Goal: Obtain resource: Download file/media

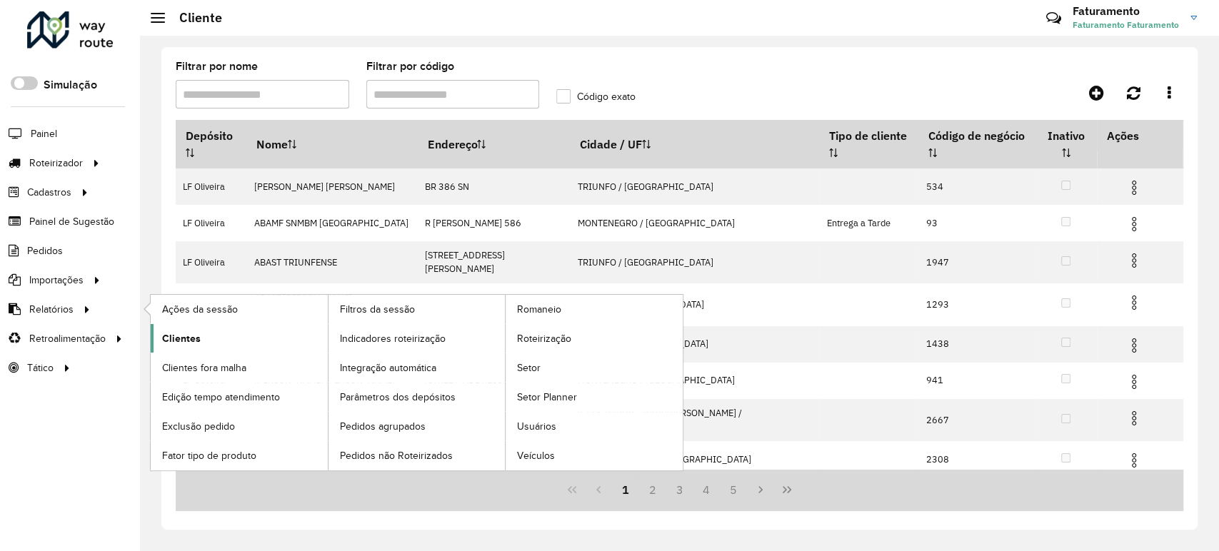
click at [183, 331] on span "Clientes" at bounding box center [181, 338] width 39 height 15
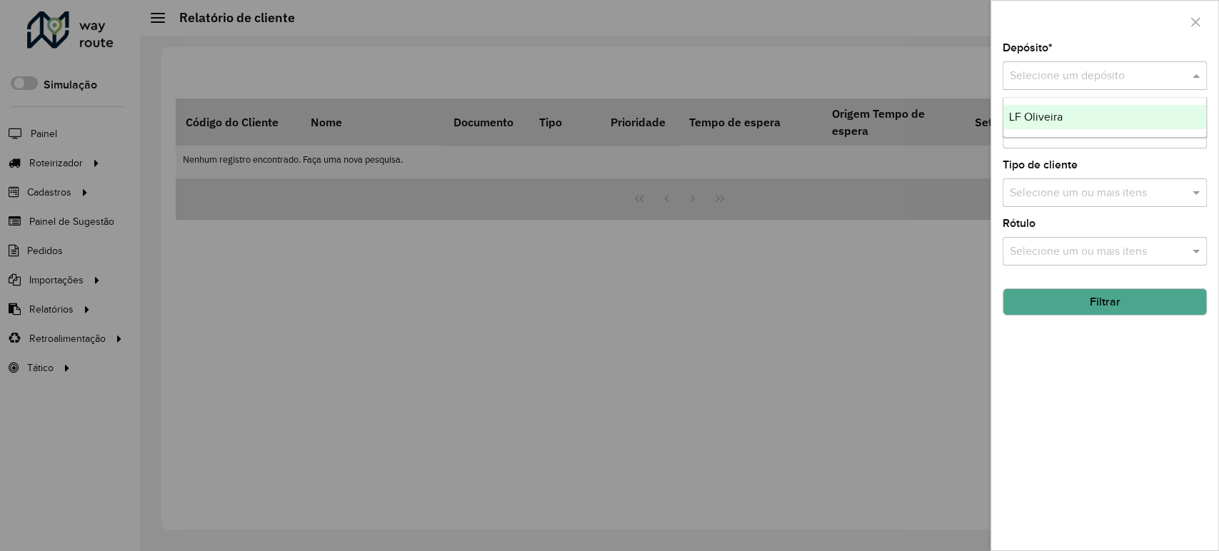
click at [1125, 84] on div "Selecione um depósito" at bounding box center [1105, 75] width 204 height 29
click at [1114, 114] on div "LF Oliveira" at bounding box center [1104, 117] width 203 height 24
click at [1118, 179] on div "Selecione um ou mais itens" at bounding box center [1105, 193] width 204 height 29
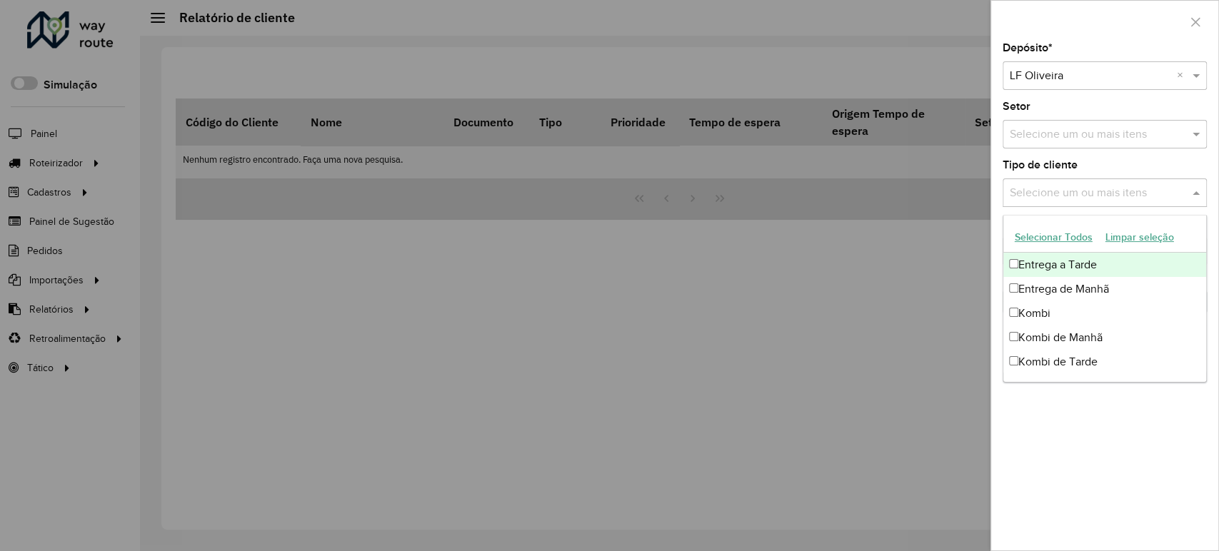
click at [1118, 158] on div "Depósito * Selecione um depósito × [PERSON_NAME] × Setor Selecione um ou mais i…" at bounding box center [1104, 297] width 227 height 508
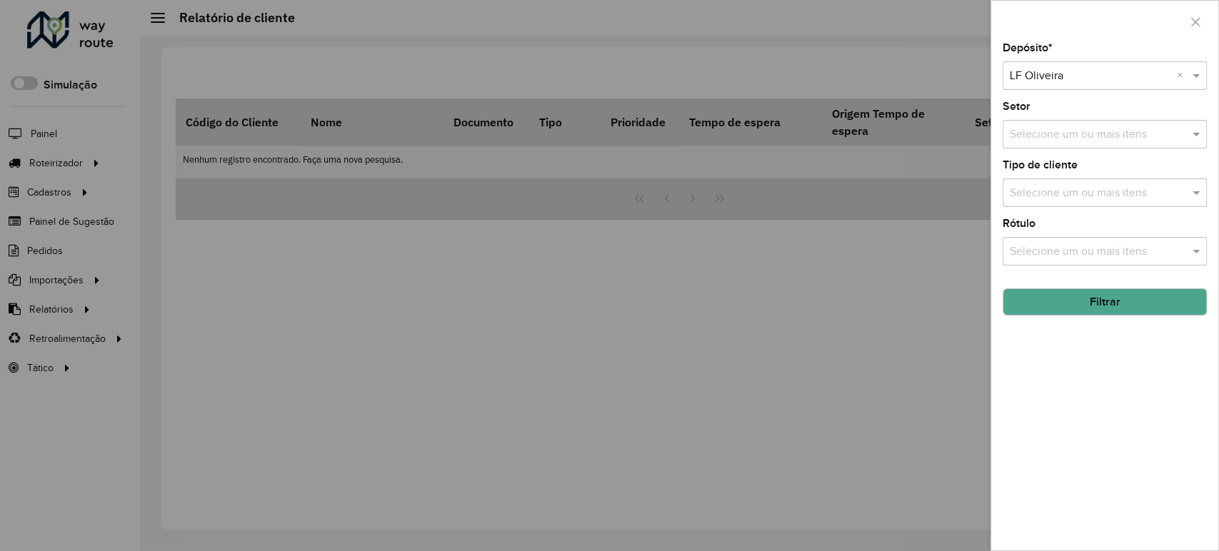
click at [1113, 296] on button "Filtrar" at bounding box center [1105, 301] width 204 height 27
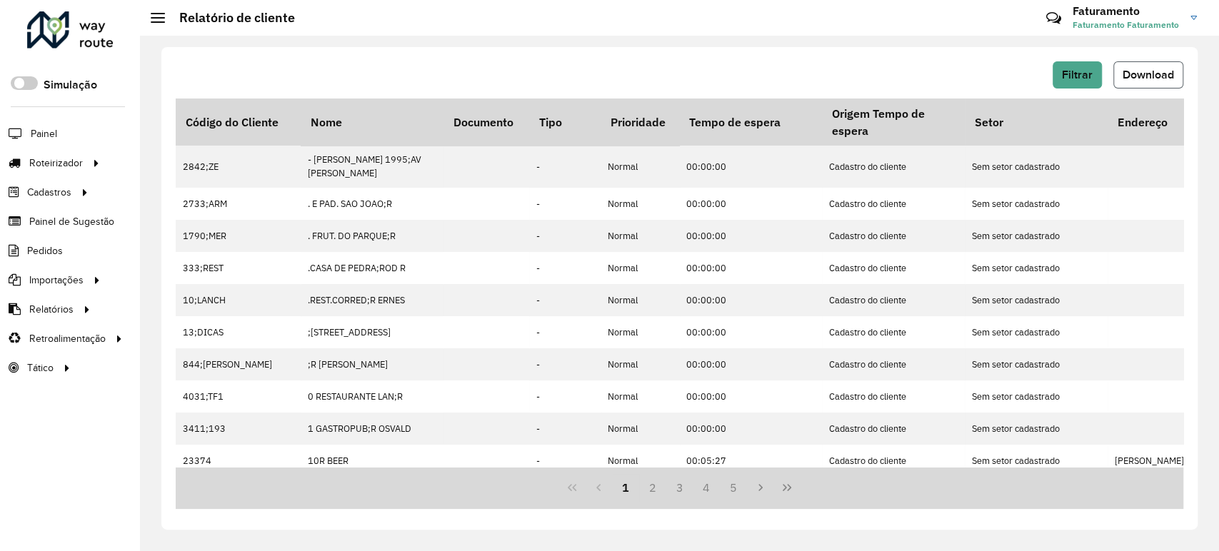
click at [1127, 75] on span "Download" at bounding box center [1148, 75] width 51 height 12
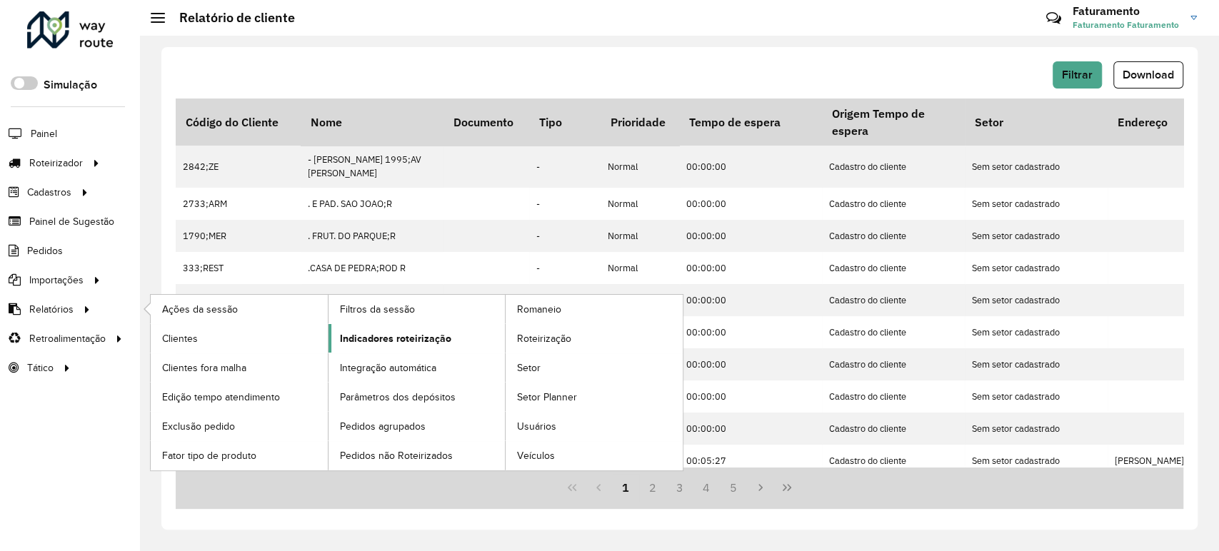
click at [432, 328] on link "Indicadores roteirização" at bounding box center [416, 338] width 177 height 29
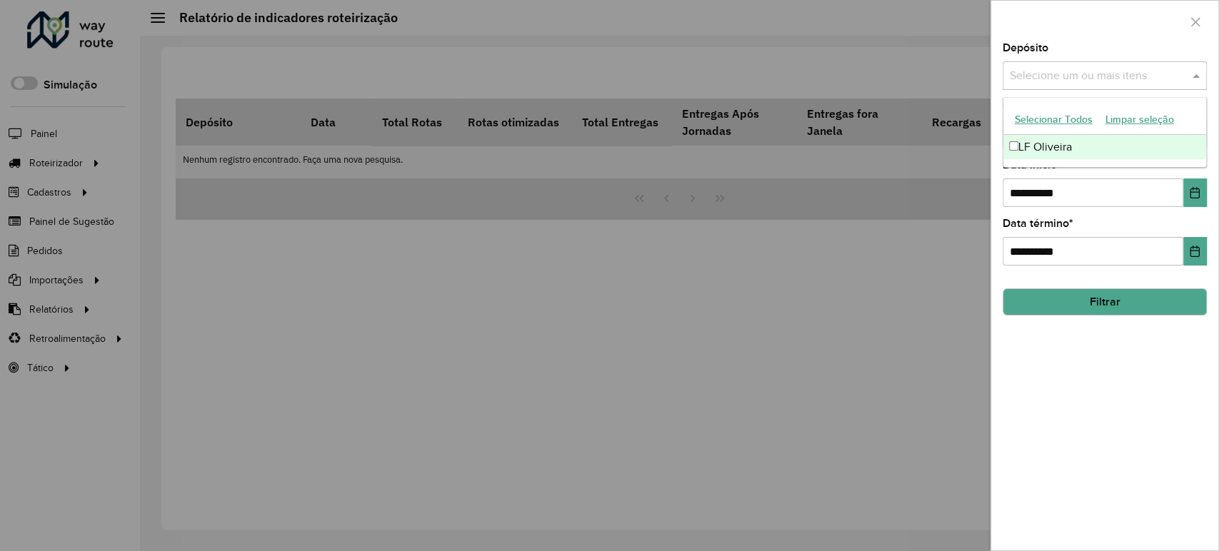
click at [1054, 77] on input "text" at bounding box center [1097, 76] width 183 height 17
click at [1037, 137] on div "LF Oliveira" at bounding box center [1104, 147] width 203 height 24
click at [1204, 192] on button "Choose Date" at bounding box center [1195, 193] width 24 height 29
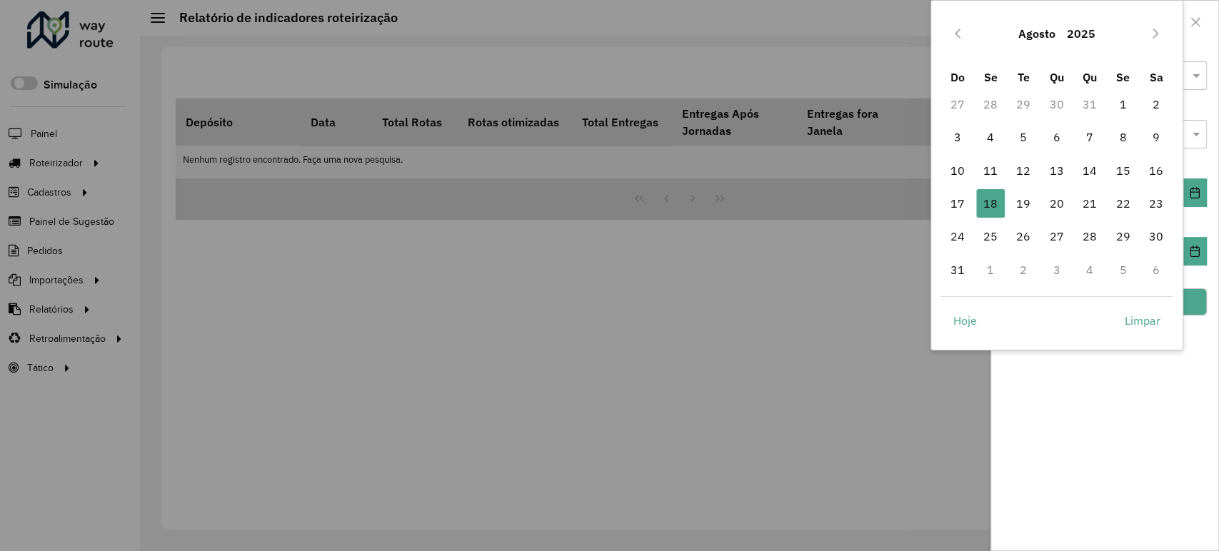
click at [1040, 34] on button "Agosto" at bounding box center [1037, 33] width 49 height 34
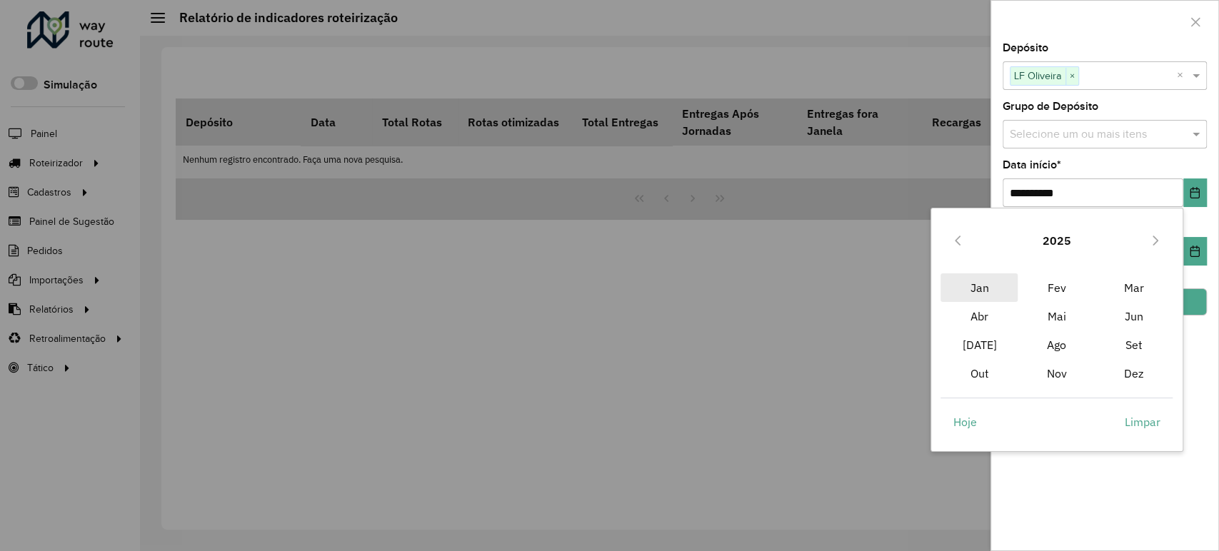
click at [988, 280] on span "Jan" at bounding box center [978, 287] width 77 height 29
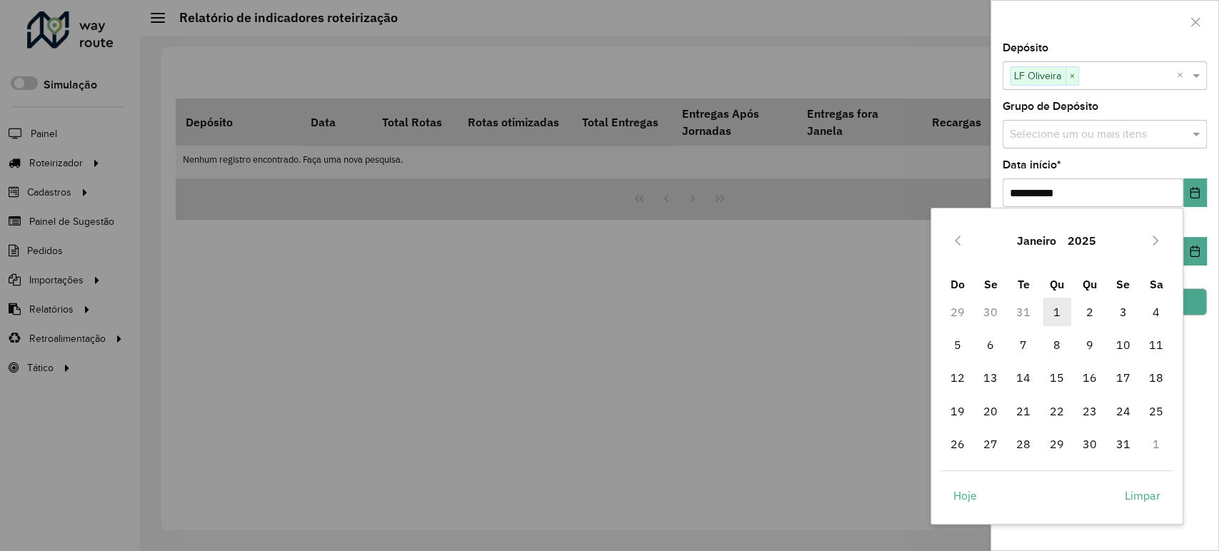
click at [1053, 307] on span "1" at bounding box center [1057, 312] width 29 height 29
type input "**********"
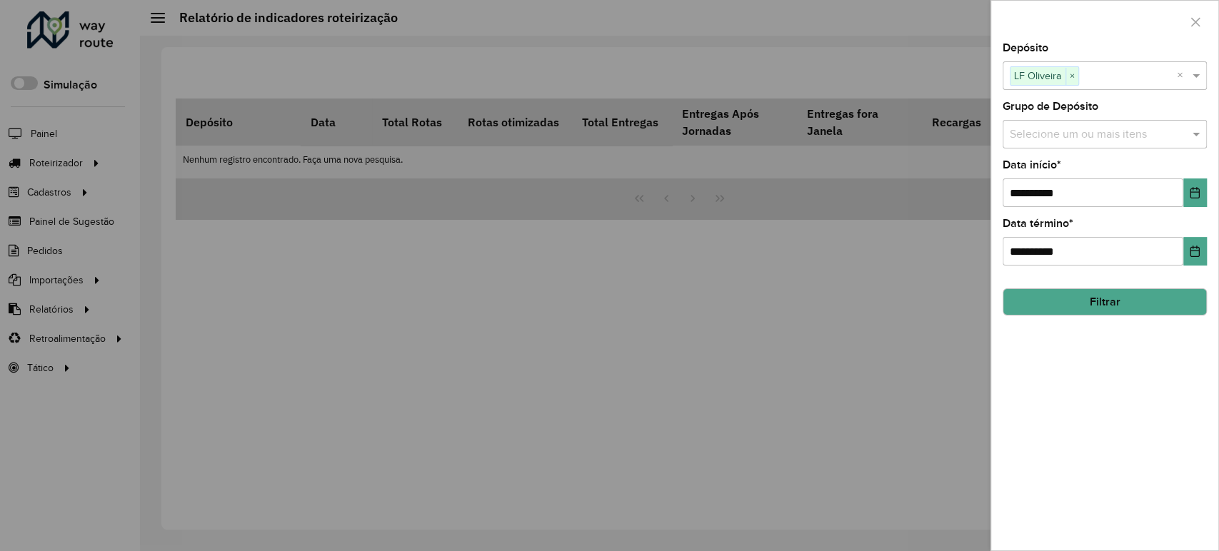
click at [1055, 384] on div "**********" at bounding box center [1104, 297] width 227 height 508
click at [1079, 318] on div "**********" at bounding box center [1104, 297] width 227 height 508
click at [1078, 304] on button "Filtrar" at bounding box center [1105, 301] width 204 height 27
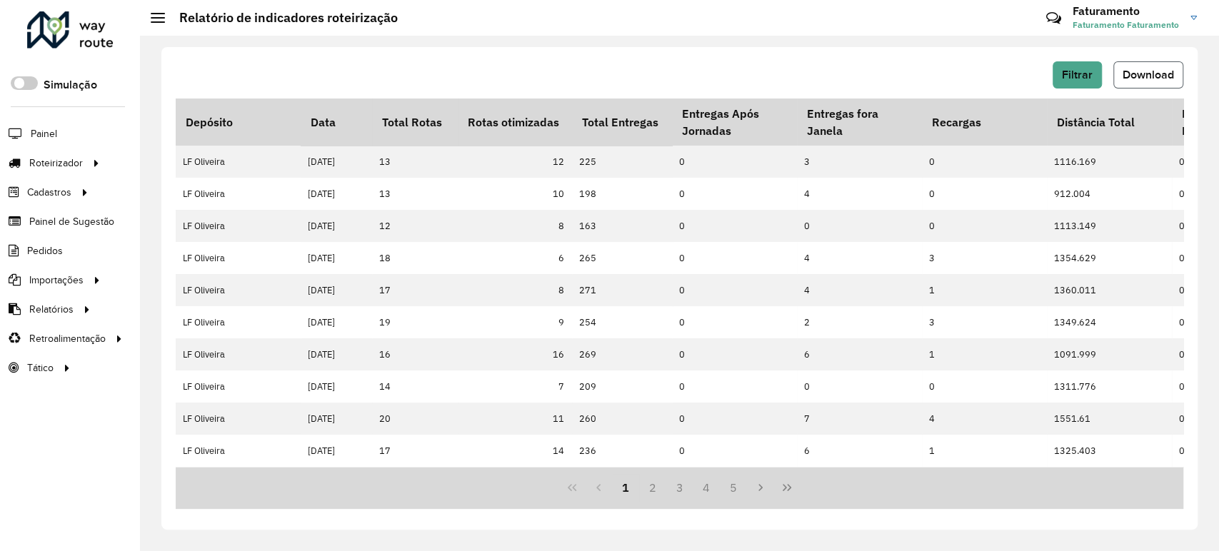
click at [1146, 67] on button "Download" at bounding box center [1148, 74] width 70 height 27
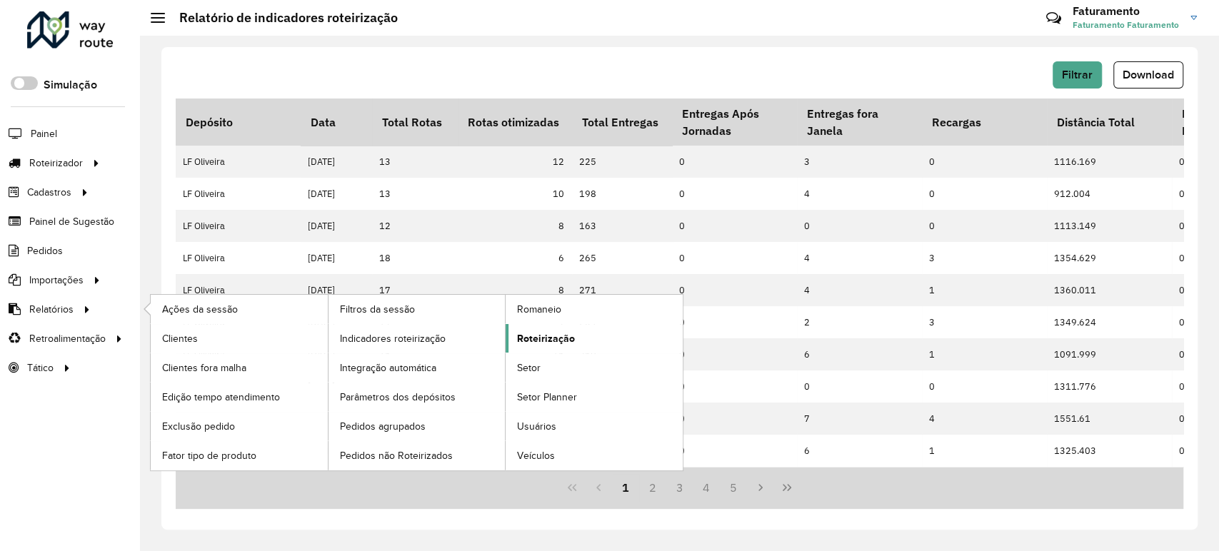
click at [553, 341] on span "Roteirização" at bounding box center [546, 338] width 58 height 15
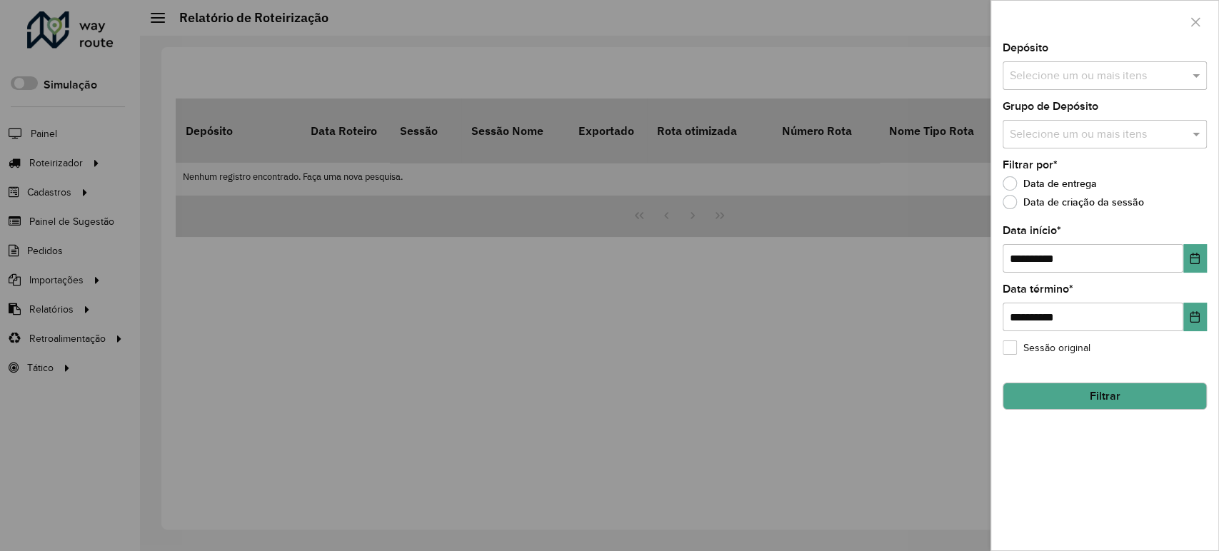
click at [1055, 84] on div "Selecione um ou mais itens" at bounding box center [1105, 75] width 204 height 29
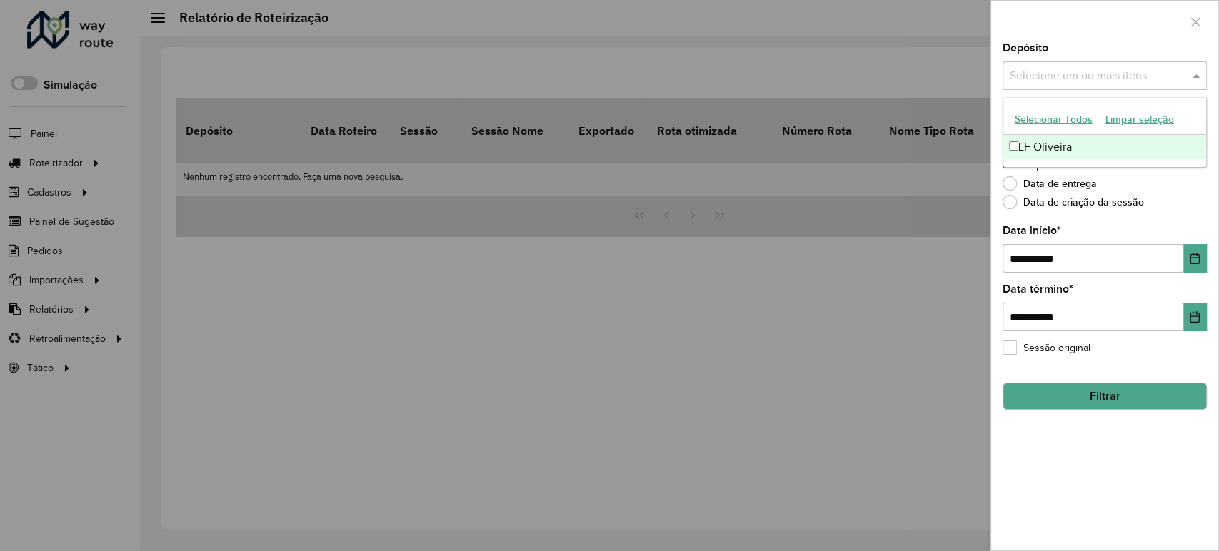
click at [1051, 144] on div "LF Oliveira" at bounding box center [1104, 147] width 203 height 24
click at [1190, 256] on icon "Choose Date" at bounding box center [1194, 258] width 11 height 11
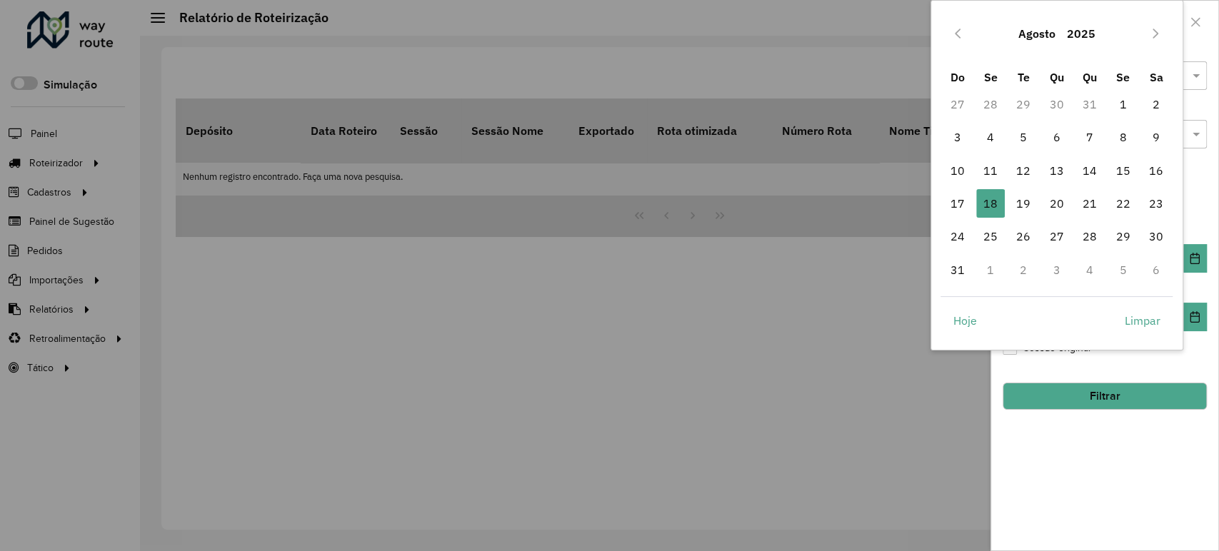
click at [1041, 32] on button "Agosto" at bounding box center [1037, 33] width 49 height 34
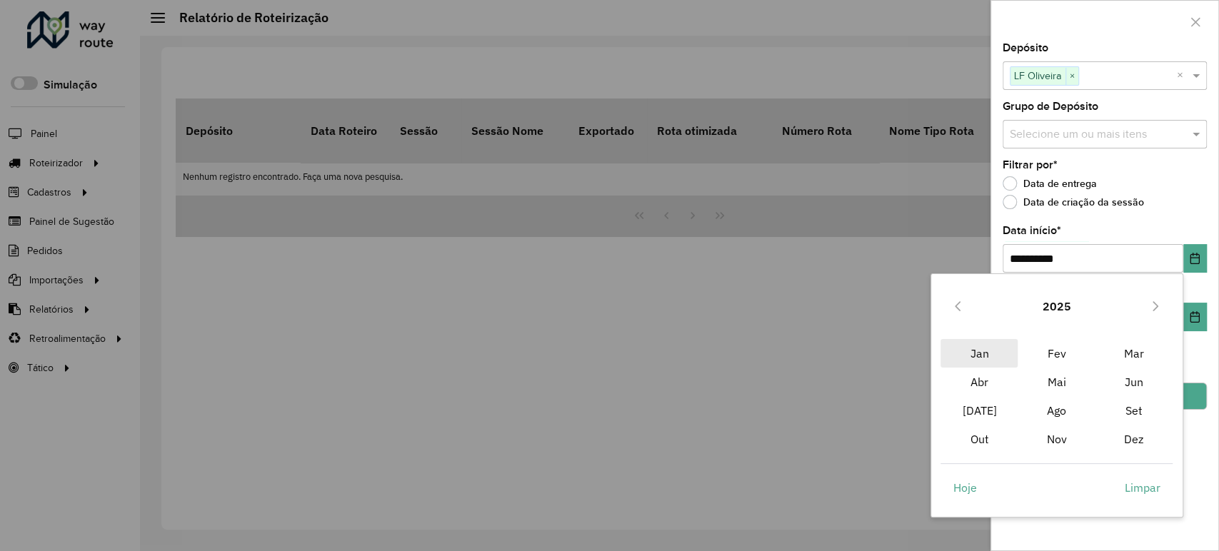
click at [990, 361] on span "Jan" at bounding box center [978, 353] width 77 height 29
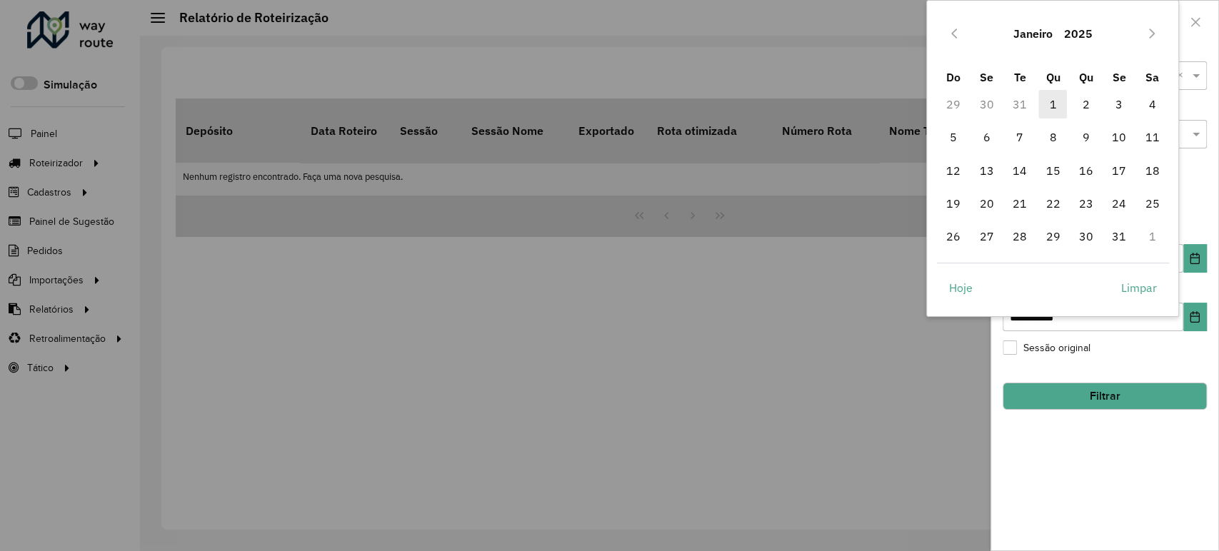
click at [1050, 106] on span "1" at bounding box center [1052, 104] width 29 height 29
type input "**********"
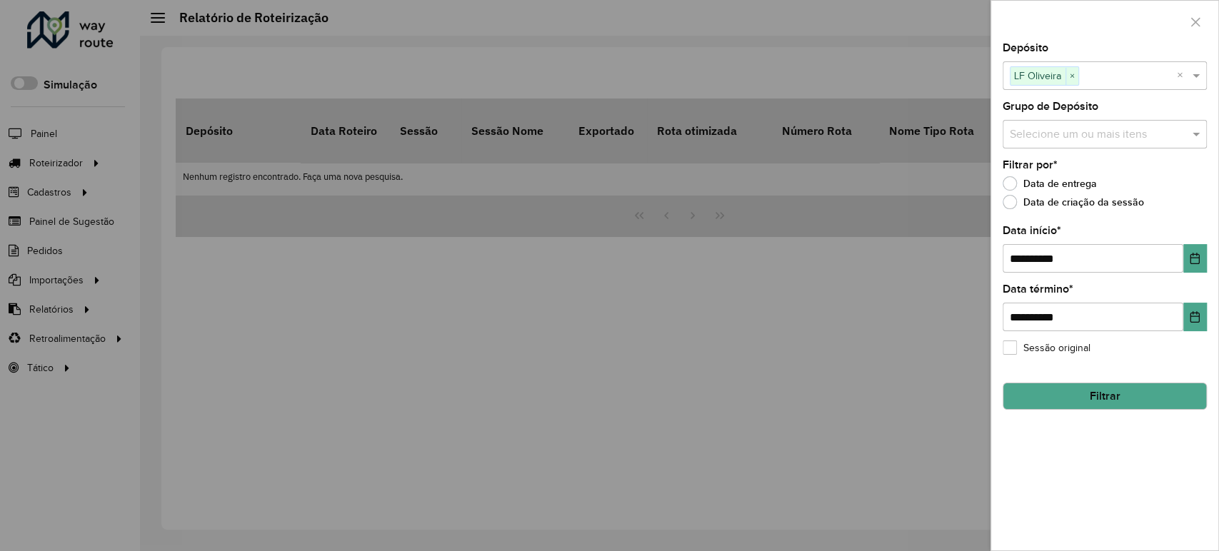
click at [1123, 393] on button "Filtrar" at bounding box center [1105, 396] width 204 height 27
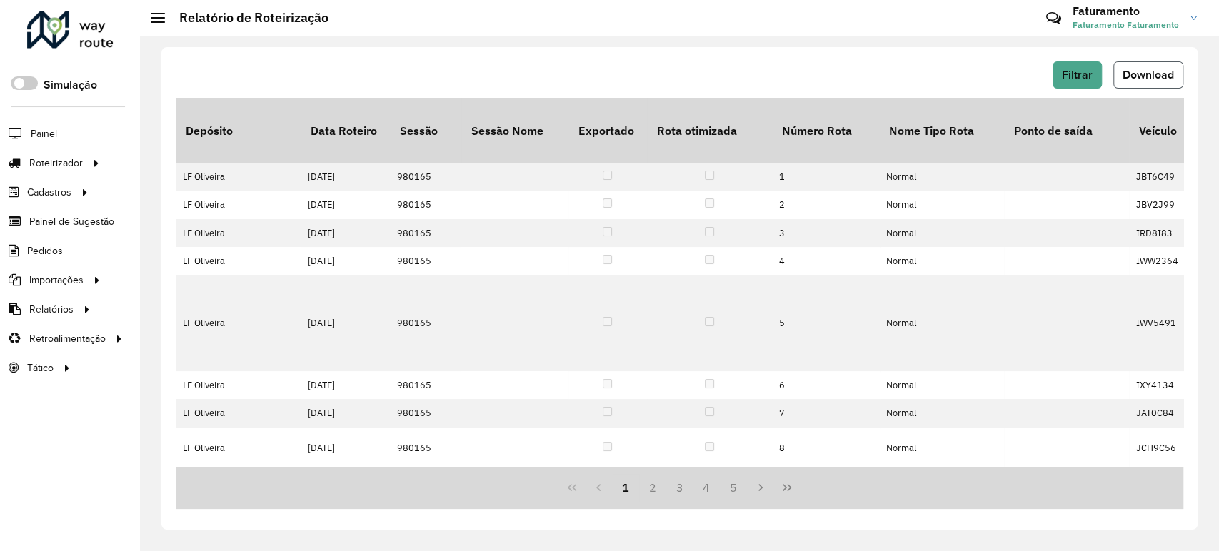
click at [1138, 79] on span "Download" at bounding box center [1148, 75] width 51 height 12
click at [96, 251] on li "Pedidos" at bounding box center [70, 250] width 140 height 29
click at [59, 249] on span "Pedidos" at bounding box center [45, 251] width 37 height 15
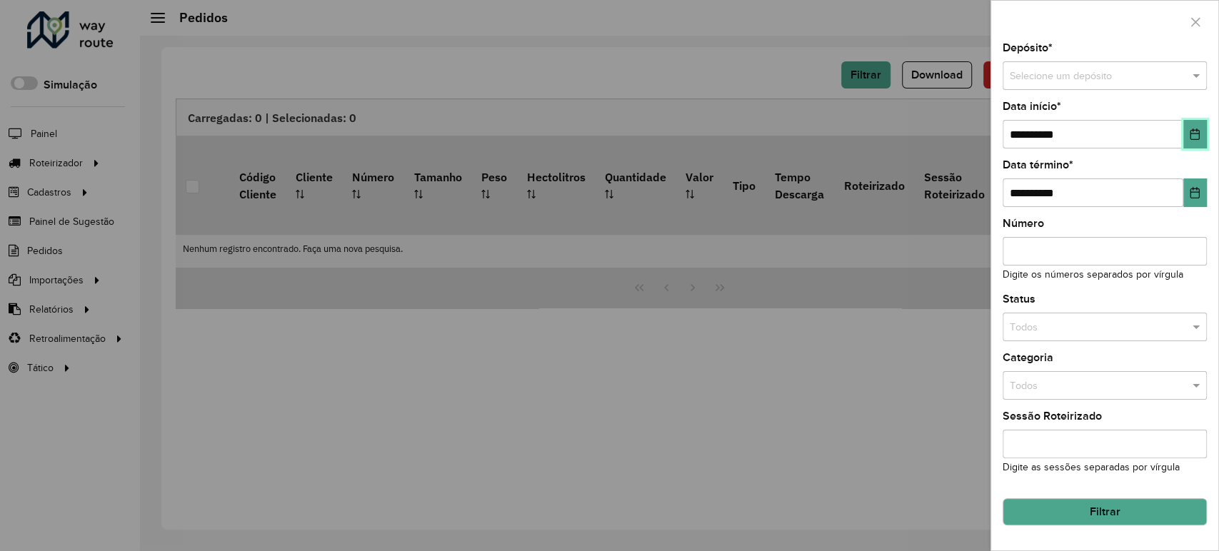
click at [1194, 136] on icon "Choose Date" at bounding box center [1194, 134] width 11 height 11
click at [1193, 79] on span at bounding box center [1198, 77] width 18 height 16
click at [1160, 109] on div "LF Oliveira" at bounding box center [1104, 116] width 203 height 23
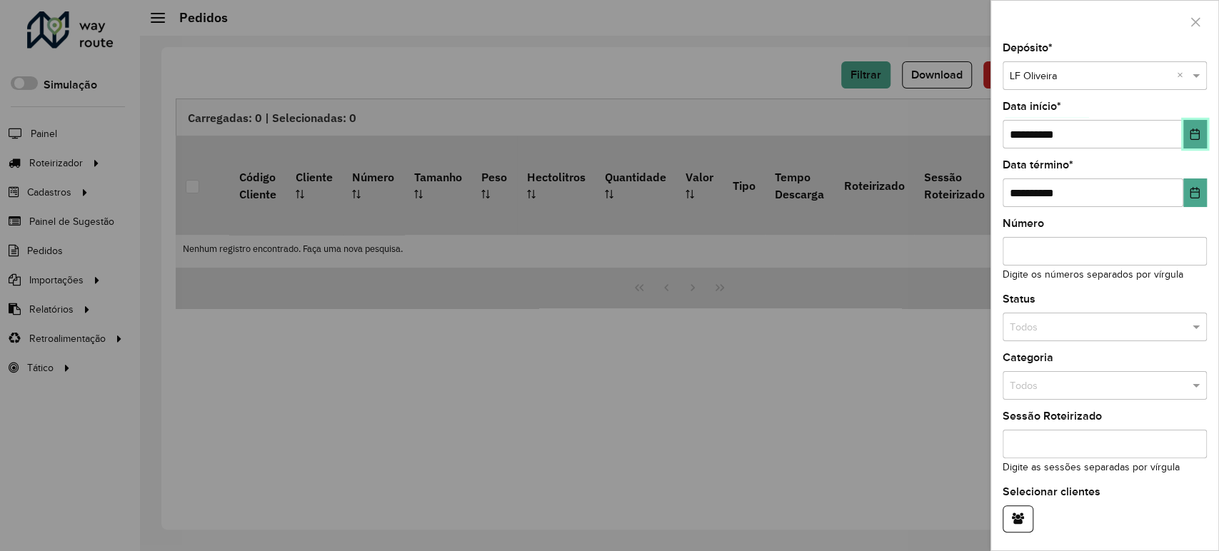
click at [1196, 130] on icon "Choose Date" at bounding box center [1194, 134] width 11 height 11
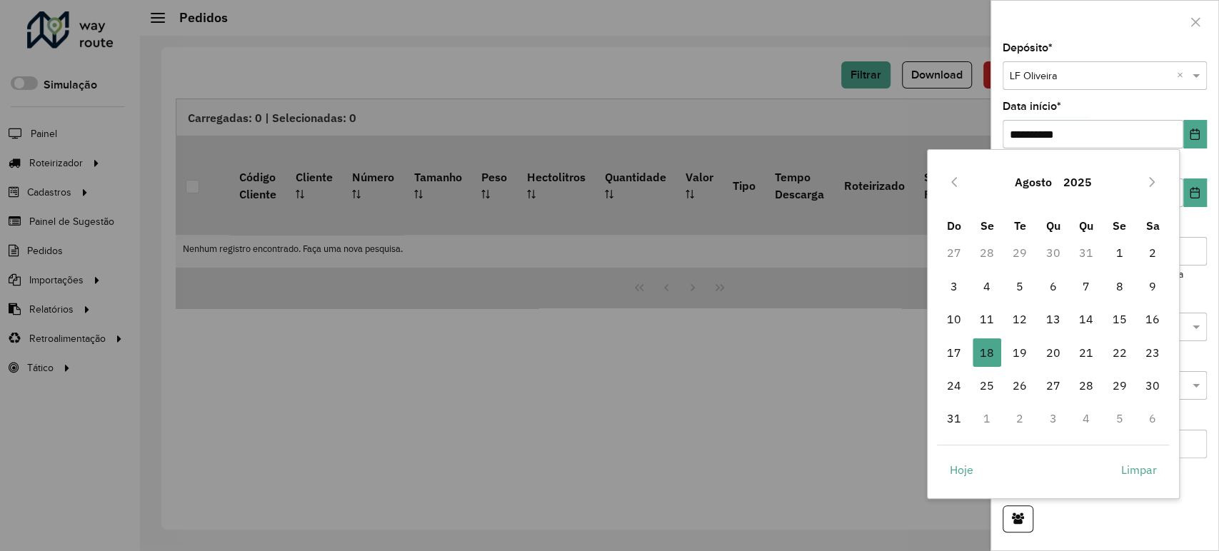
click at [1033, 187] on button "Agosto" at bounding box center [1033, 182] width 49 height 34
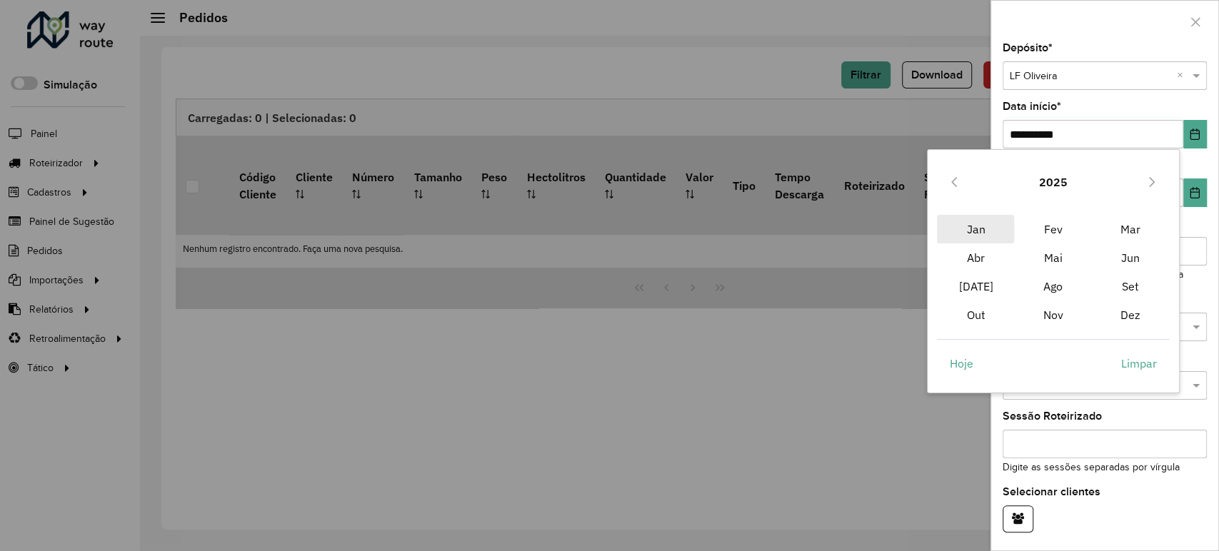
click at [978, 216] on span "Jan" at bounding box center [975, 229] width 77 height 29
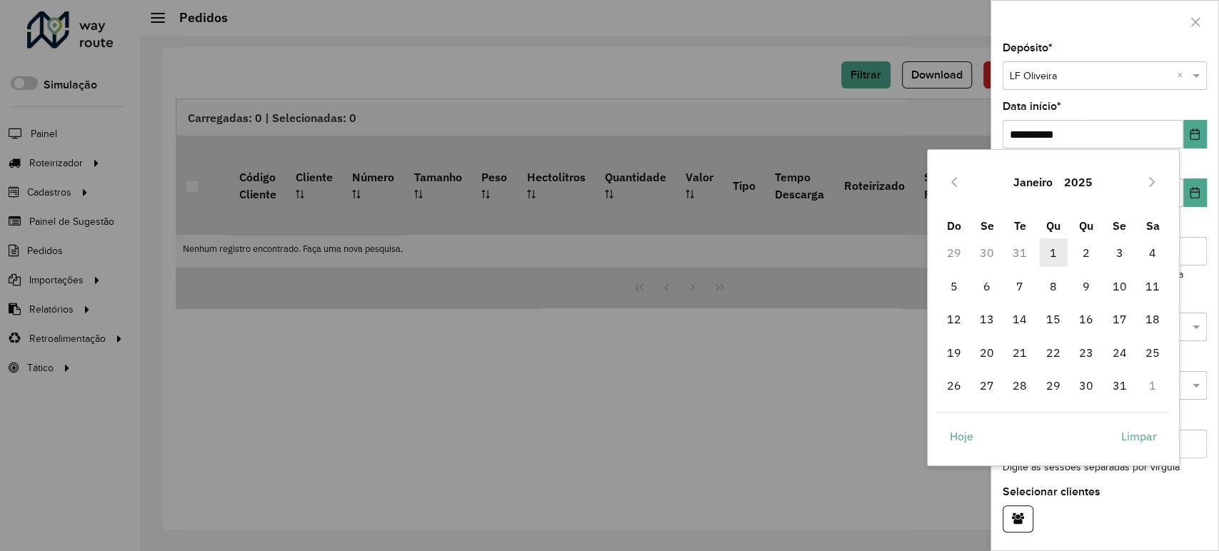
click at [1046, 249] on span "1" at bounding box center [1053, 253] width 29 height 29
type input "**********"
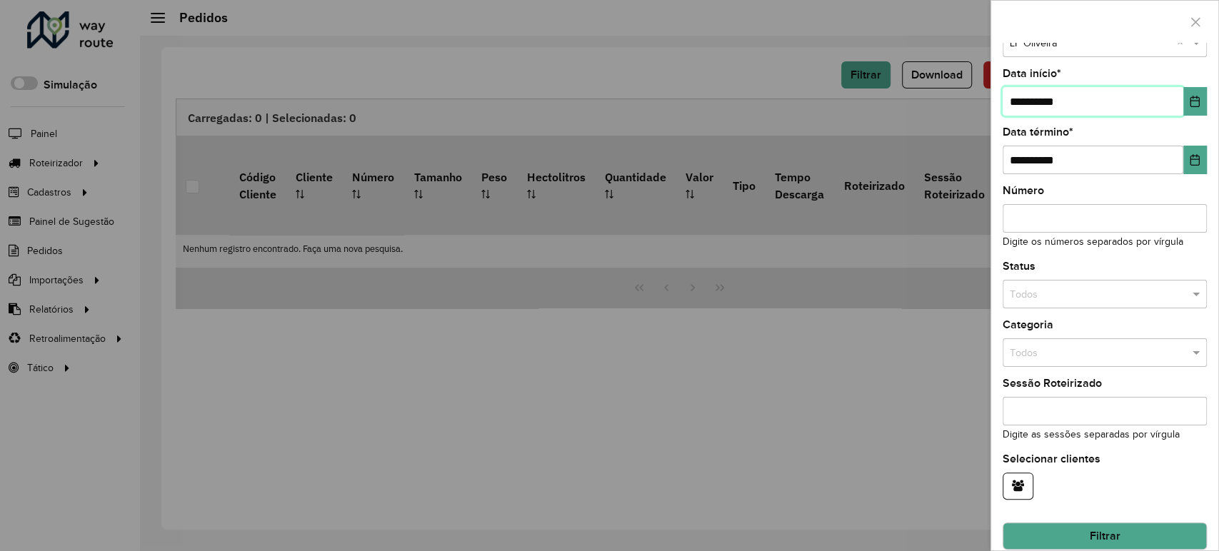
scroll to position [50, 0]
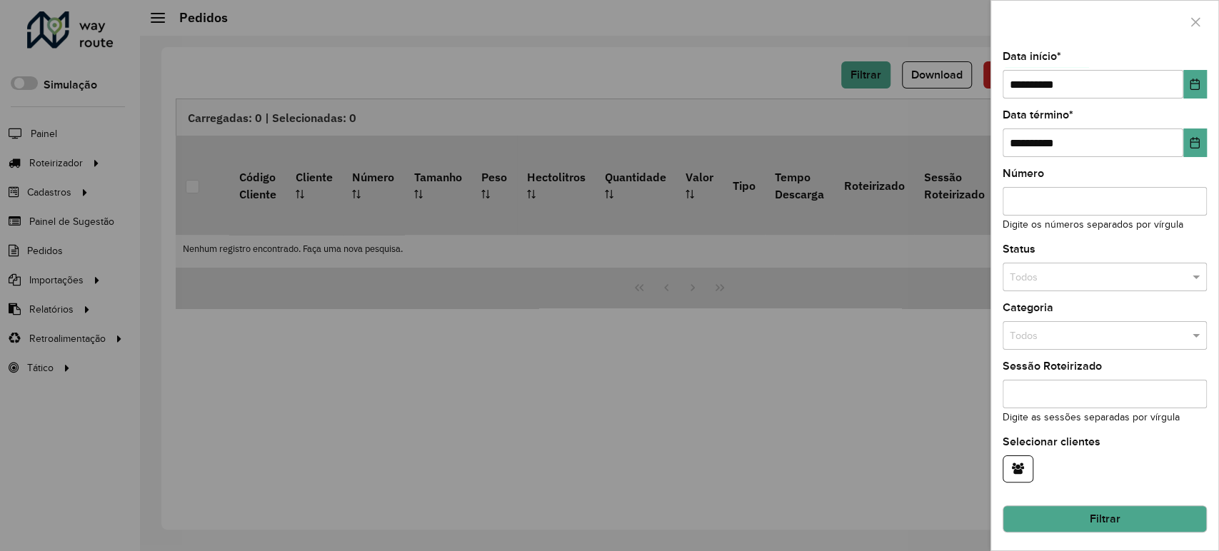
click at [1125, 516] on button "Filtrar" at bounding box center [1105, 519] width 204 height 27
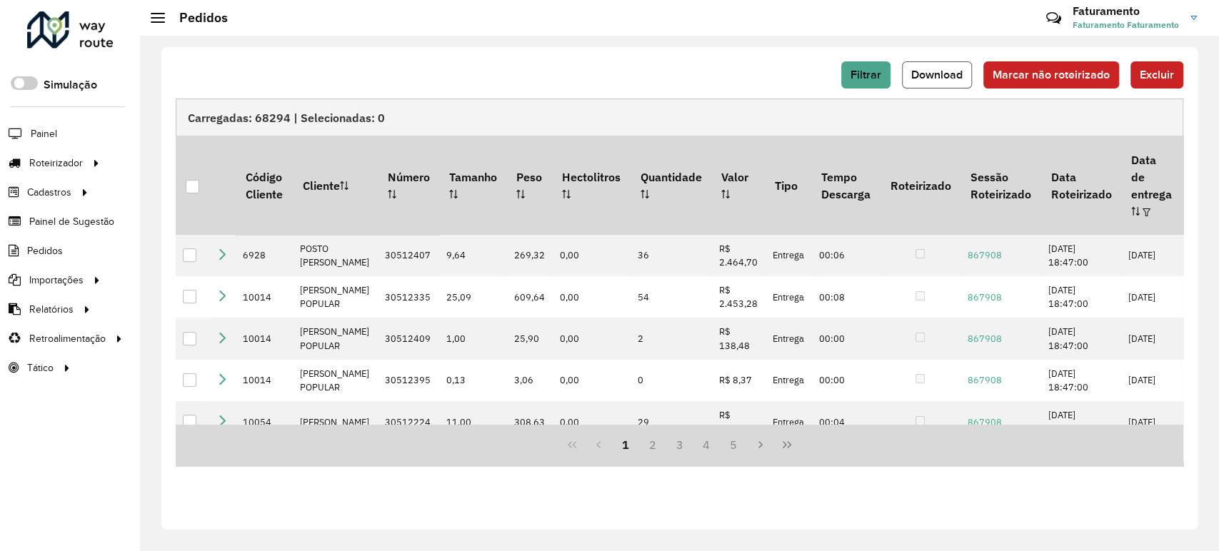
click at [943, 65] on button "Download" at bounding box center [937, 74] width 70 height 27
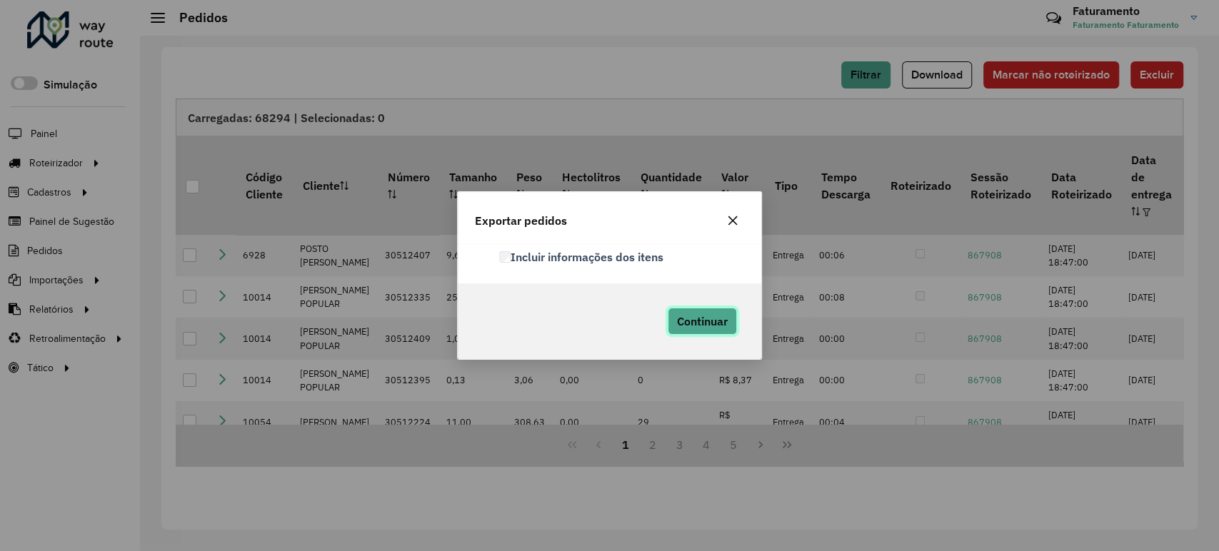
click at [720, 315] on span "Continuar" at bounding box center [702, 321] width 51 height 14
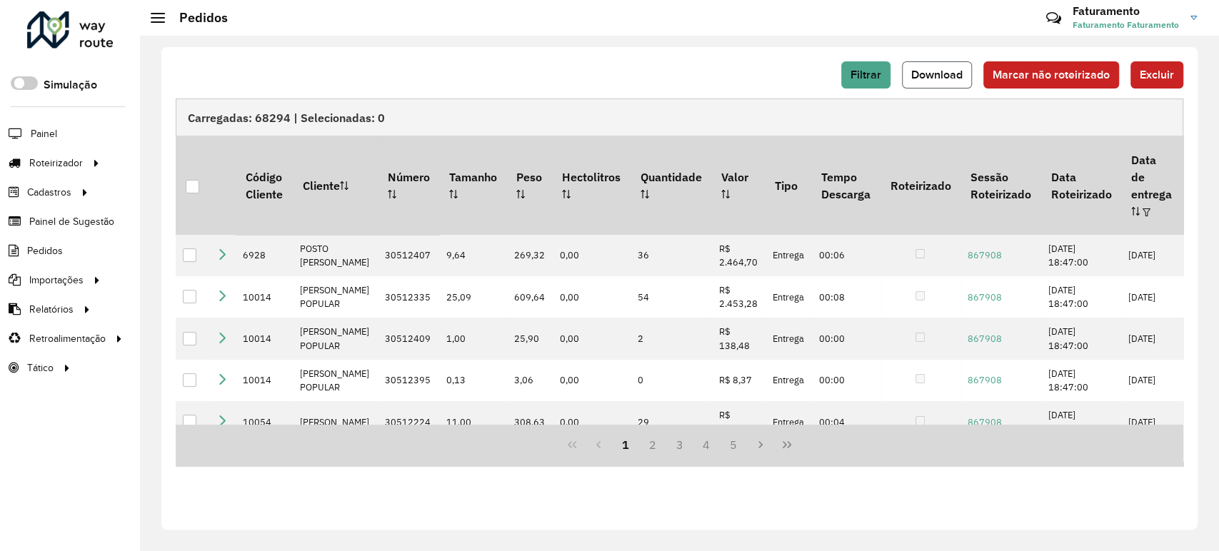
click at [920, 81] on button "Download" at bounding box center [937, 74] width 70 height 27
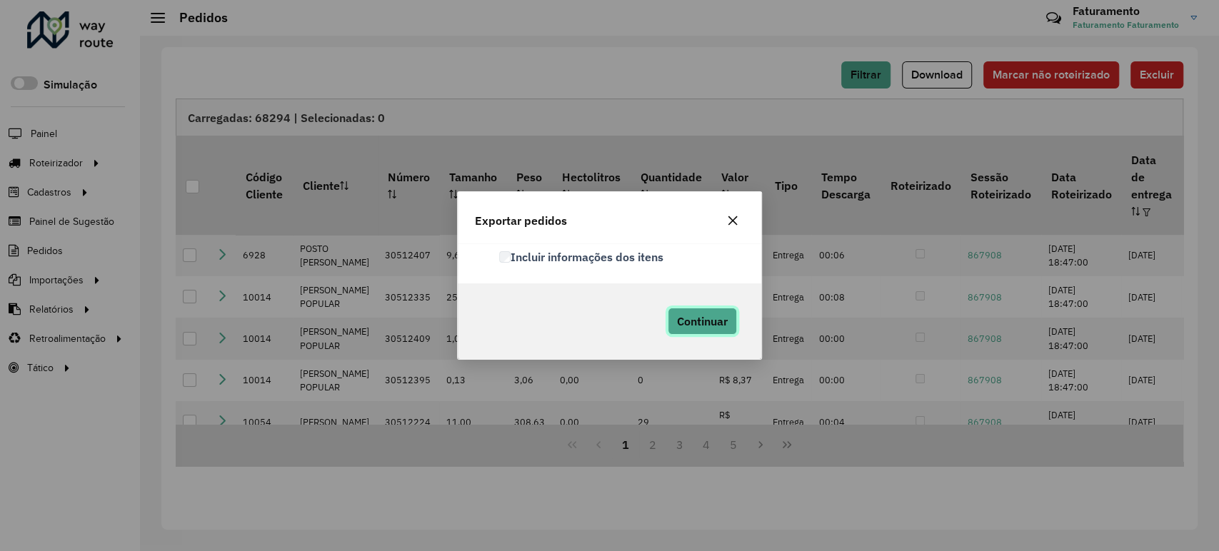
click at [704, 324] on span "Continuar" at bounding box center [702, 321] width 51 height 14
